Goal: Information Seeking & Learning: Find specific fact

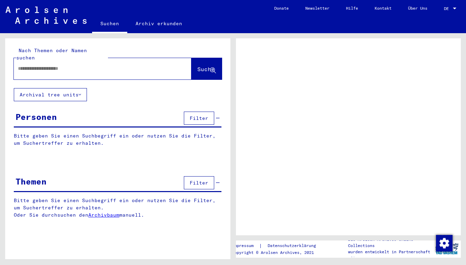
click at [42, 65] on input "text" at bounding box center [96, 68] width 157 height 7
type input "******"
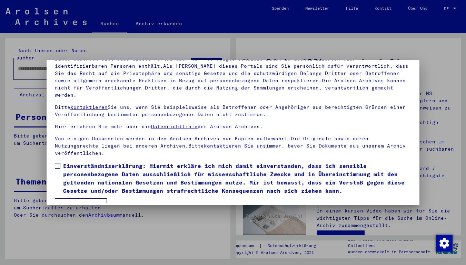
scroll to position [54, 0]
click at [58, 163] on span at bounding box center [58, 166] width 6 height 6
click at [77, 198] on button "Ich stimme zu" at bounding box center [81, 204] width 52 height 13
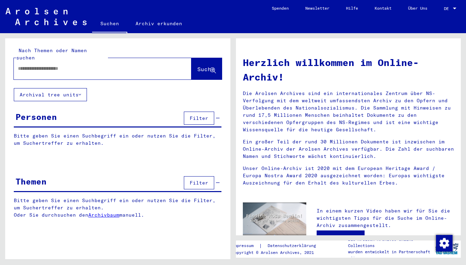
click at [24, 65] on input "text" at bounding box center [94, 68] width 153 height 7
type input "**********"
click at [203, 66] on span "Suche" at bounding box center [205, 69] width 17 height 7
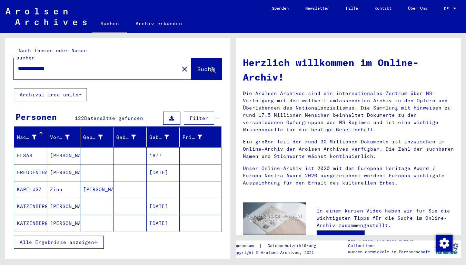
click at [53, 239] on span "Alle Ergebnisse anzeigen" at bounding box center [57, 242] width 75 height 6
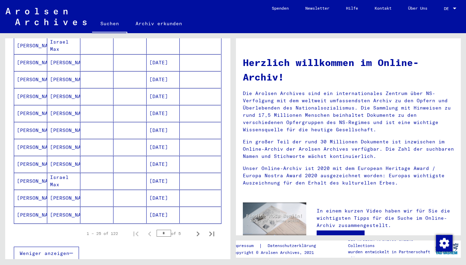
scroll to position [351, 0]
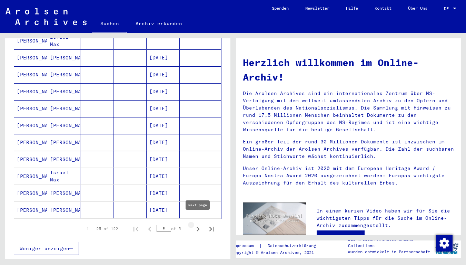
click at [197, 226] on icon "Next page" at bounding box center [198, 228] width 3 height 5
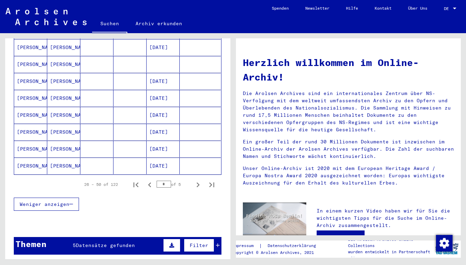
scroll to position [396, 0]
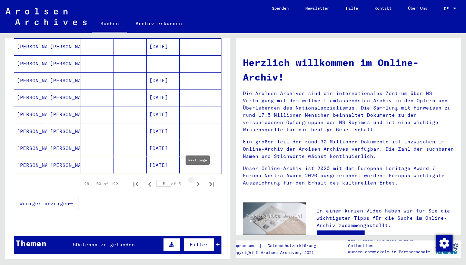
click at [197, 181] on icon "Next page" at bounding box center [198, 183] width 3 height 5
type input "*"
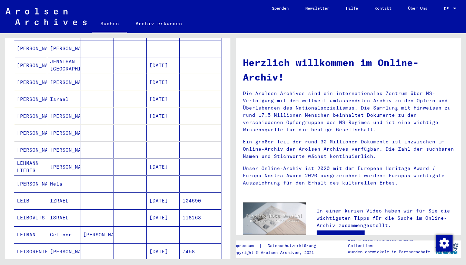
scroll to position [240, 0]
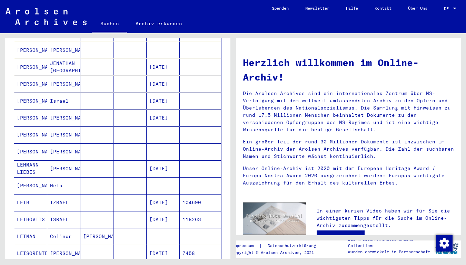
click at [34, 93] on mat-cell "[PERSON_NAME]" at bounding box center [30, 100] width 33 height 17
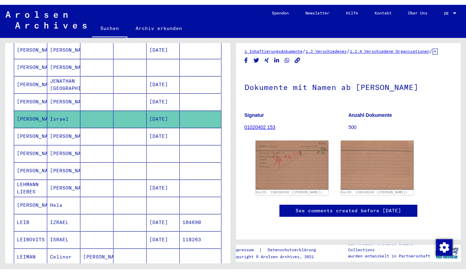
scroll to position [240, 0]
